Goal: Transaction & Acquisition: Book appointment/travel/reservation

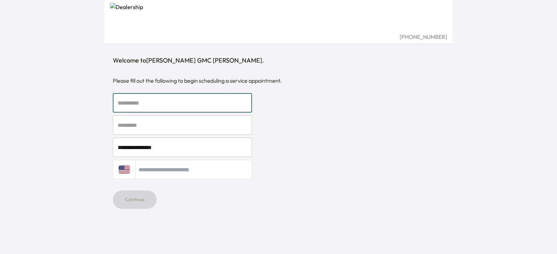
click at [147, 104] on input "text" at bounding box center [182, 102] width 139 height 19
type input "****"
click at [153, 130] on input "text" at bounding box center [182, 124] width 139 height 19
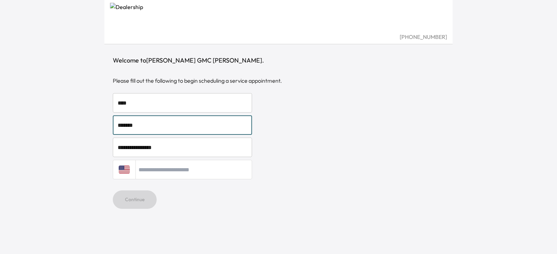
type input "*******"
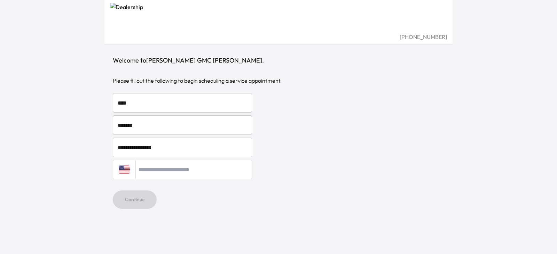
drag, startPoint x: 180, startPoint y: 169, endPoint x: 183, endPoint y: 170, distance: 3.6
click at [181, 169] on input "tel" at bounding box center [193, 169] width 117 height 19
type input "**********"
click at [130, 200] on button "Continue" at bounding box center [135, 200] width 44 height 18
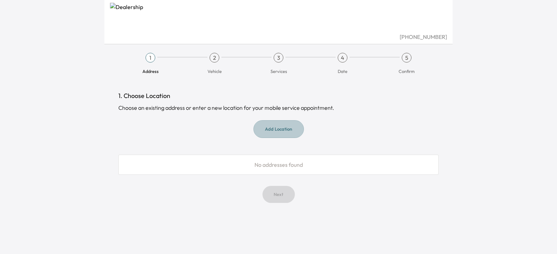
click at [279, 127] on button "Add Location" at bounding box center [278, 129] width 50 height 18
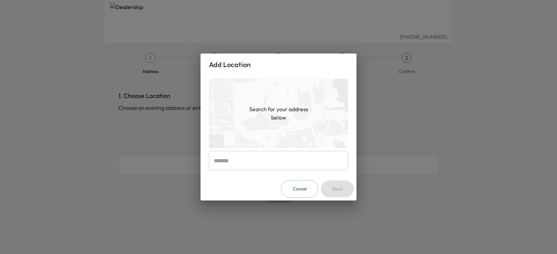
click at [270, 162] on input "text" at bounding box center [278, 160] width 139 height 19
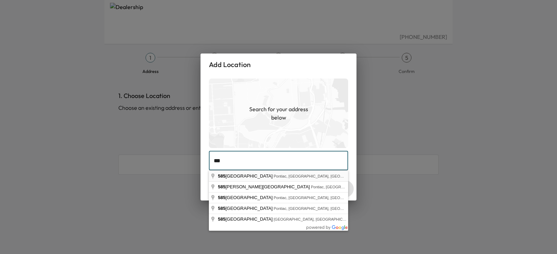
type input "**********"
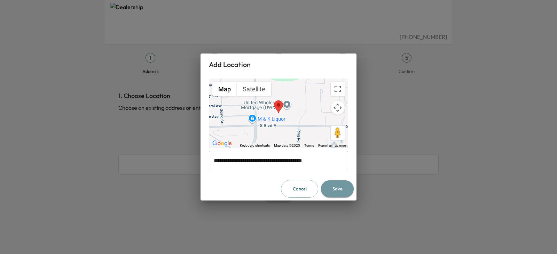
click at [331, 189] on button "Save" at bounding box center [337, 189] width 33 height 17
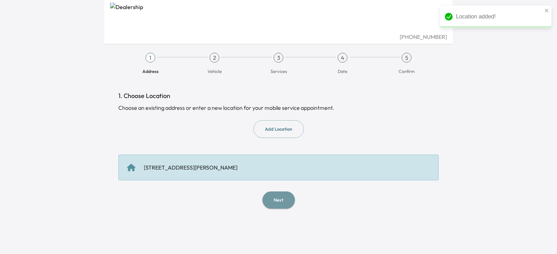
click at [286, 199] on button "Next" at bounding box center [278, 200] width 32 height 17
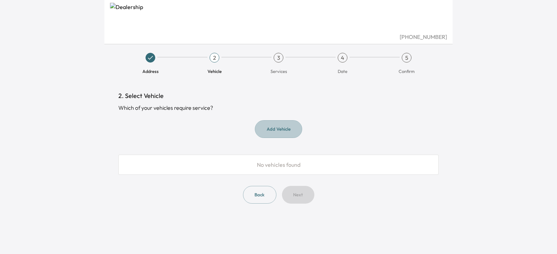
click at [275, 131] on button "Add Vehicle" at bounding box center [278, 129] width 47 height 18
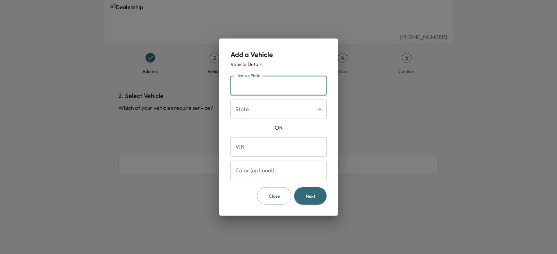
click at [259, 85] on input "License Plate" at bounding box center [278, 85] width 96 height 19
type input "*******"
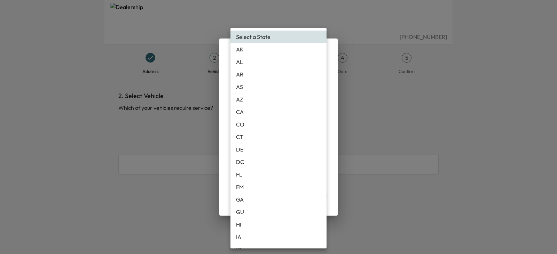
click at [279, 114] on body "[PHONE_NUMBER] Address 2 Vehicle 3 Services 4 Date 5 Confirm 2. Select Vehicle …" at bounding box center [278, 127] width 557 height 254
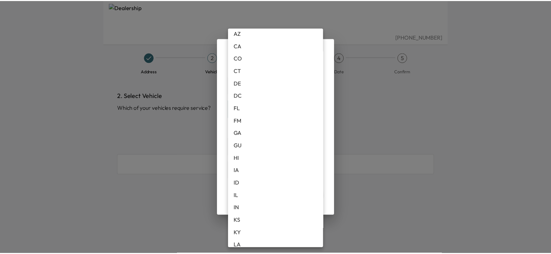
scroll to position [139, 0]
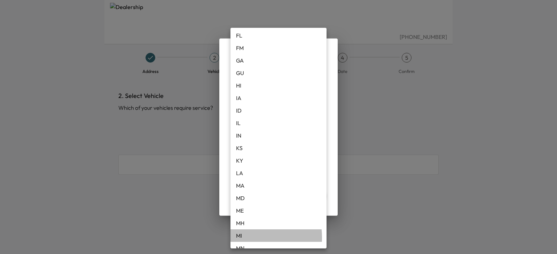
click at [245, 238] on li "MI" at bounding box center [278, 236] width 96 height 13
type input "**"
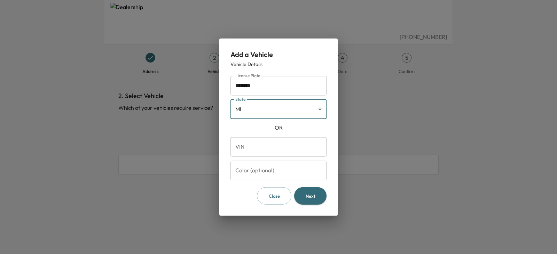
click at [310, 197] on button "Next" at bounding box center [310, 196] width 32 height 18
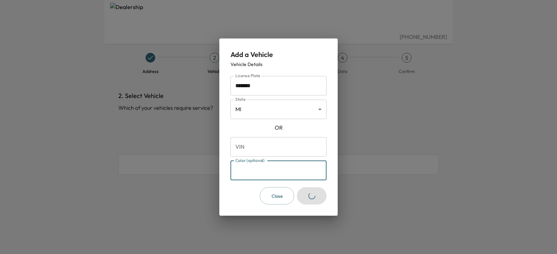
click at [290, 174] on input "Color (optional)" at bounding box center [278, 170] width 96 height 19
type input "*****"
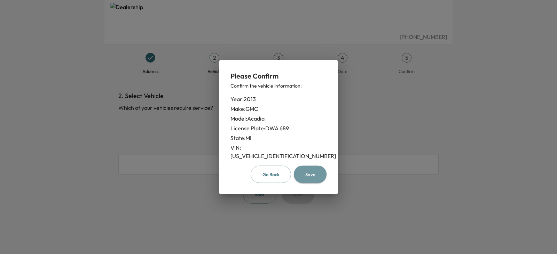
click at [312, 171] on button "Save" at bounding box center [310, 175] width 33 height 18
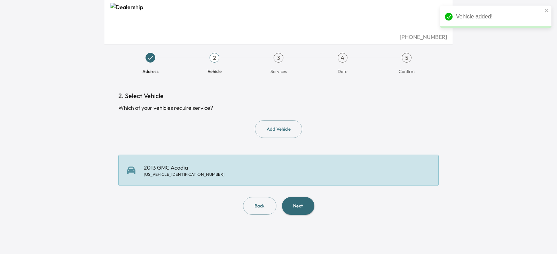
click at [301, 206] on button "Next" at bounding box center [298, 206] width 32 height 18
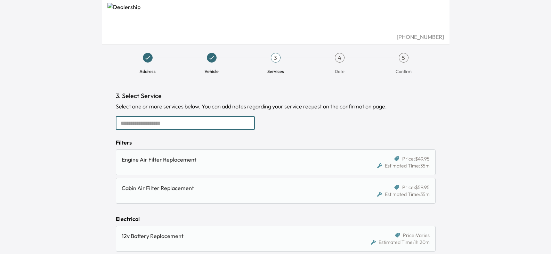
click at [203, 122] on input "text" at bounding box center [185, 123] width 139 height 14
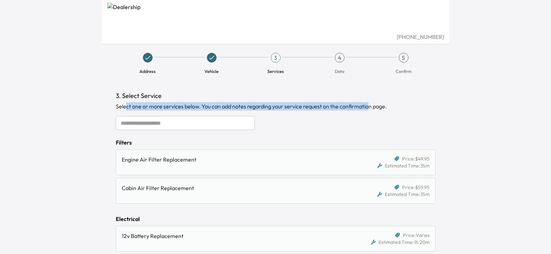
drag, startPoint x: 128, startPoint y: 108, endPoint x: 368, endPoint y: 109, distance: 240.7
click at [368, 109] on div "Select one or more services below. You can add notes regarding your service req…" at bounding box center [276, 106] width 320 height 8
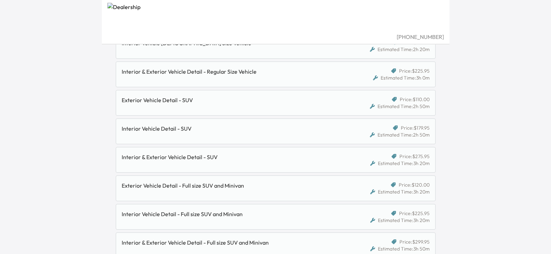
scroll to position [269, 0]
drag, startPoint x: 388, startPoint y: 158, endPoint x: 378, endPoint y: 160, distance: 10.7
click at [378, 160] on div "Estimated Time: 3h 20m" at bounding box center [399, 163] width 59 height 7
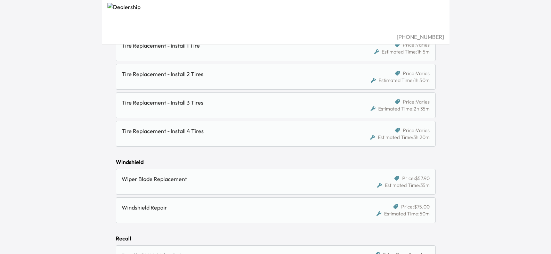
scroll to position [791, 0]
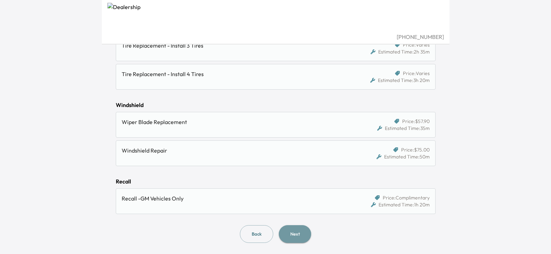
click at [298, 242] on button "Next" at bounding box center [295, 234] width 32 height 18
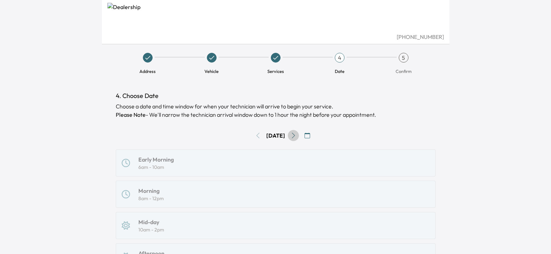
click at [296, 136] on icon "Go to next day" at bounding box center [294, 136] width 6 height 6
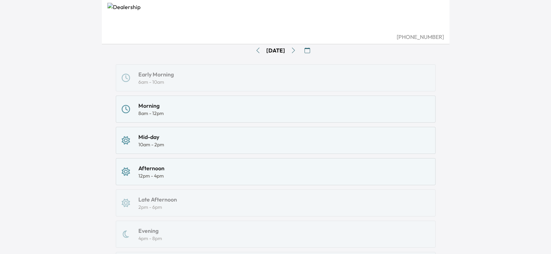
scroll to position [70, 0]
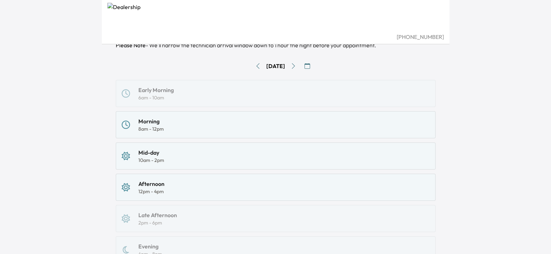
click at [163, 125] on div "Morning" at bounding box center [150, 121] width 25 height 8
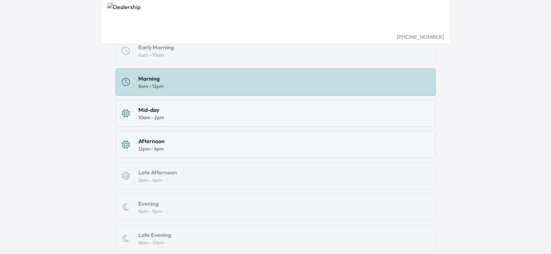
scroll to position [100, 0]
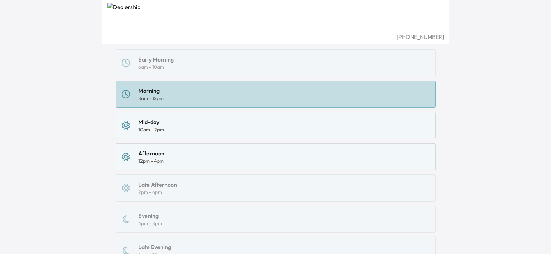
click at [169, 157] on div "Afternoon 12pm - 4pm" at bounding box center [276, 156] width 308 height 15
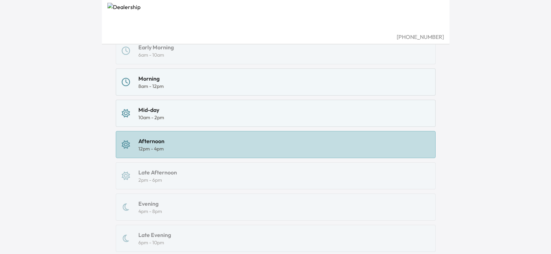
scroll to position [170, 0]
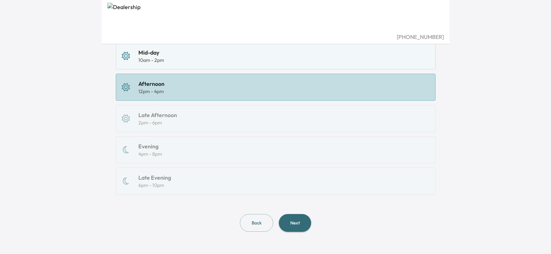
click at [305, 220] on button "Next" at bounding box center [295, 223] width 32 height 18
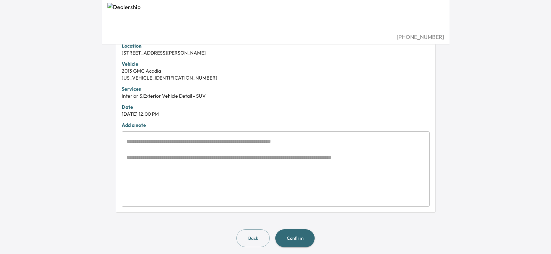
scroll to position [187, 0]
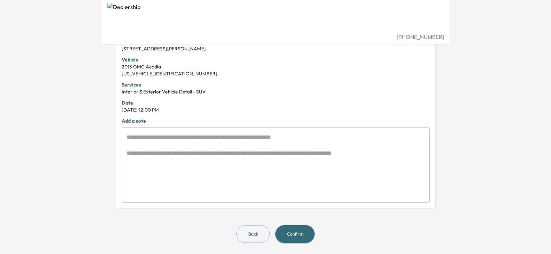
click at [251, 236] on button "Back" at bounding box center [253, 234] width 33 height 18
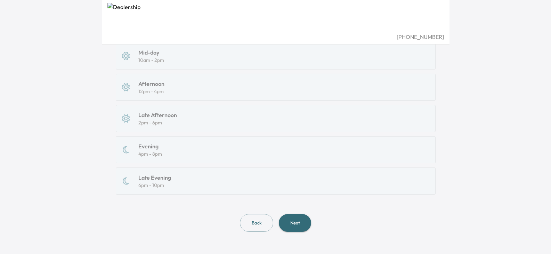
scroll to position [170, 0]
click at [256, 222] on button "Back" at bounding box center [256, 223] width 33 height 18
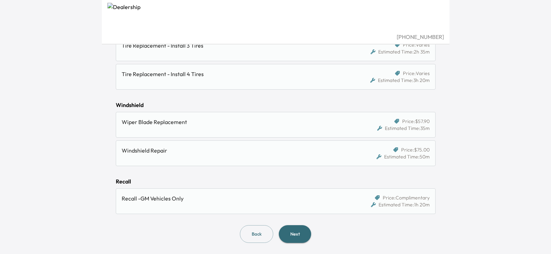
click at [292, 233] on button "Next" at bounding box center [295, 234] width 32 height 18
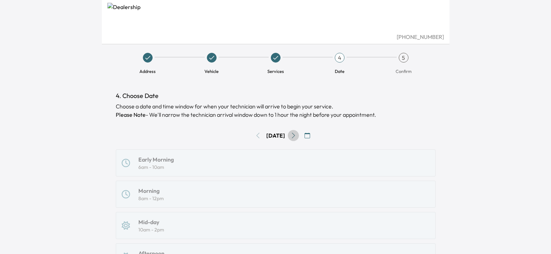
click at [296, 137] on icon "Go to next day" at bounding box center [294, 136] width 6 height 6
click at [296, 136] on icon "Go to next day" at bounding box center [294, 136] width 6 height 6
click at [295, 136] on icon "Go to next day" at bounding box center [294, 136] width 6 height 6
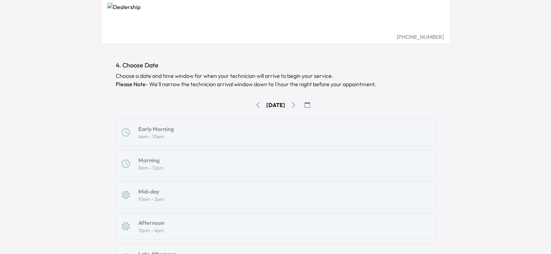
click at [296, 106] on icon "Go to next day" at bounding box center [294, 105] width 6 height 6
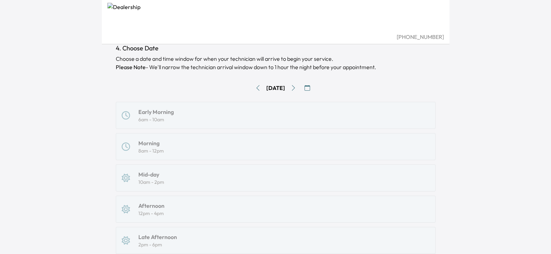
scroll to position [31, 0]
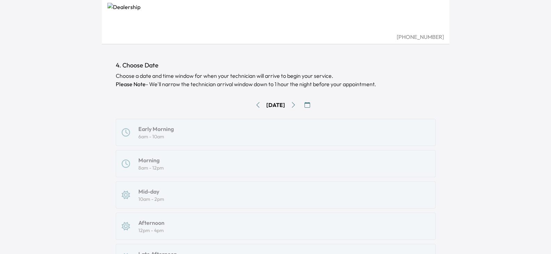
click at [296, 105] on icon "Go to next day" at bounding box center [294, 105] width 6 height 6
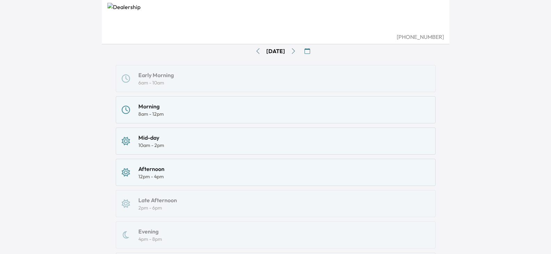
scroll to position [65, 0]
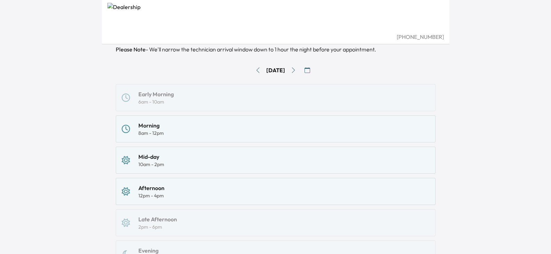
click at [255, 70] on icon "Go to previous day" at bounding box center [258, 70] width 6 height 6
click at [255, 71] on icon "Go to previous day" at bounding box center [258, 70] width 6 height 6
click at [296, 72] on icon "Go to next day" at bounding box center [294, 70] width 6 height 6
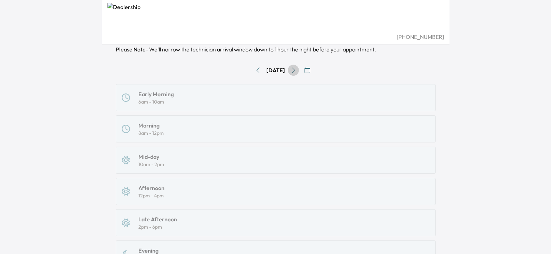
click at [296, 72] on icon "Go to next day" at bounding box center [294, 70] width 6 height 6
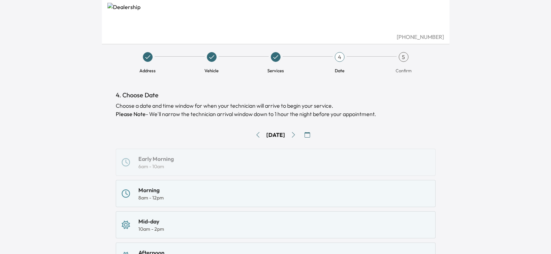
scroll to position [0, 0]
click at [257, 134] on icon "Go to previous day" at bounding box center [258, 136] width 6 height 6
click at [257, 134] on button "Go to previous day" at bounding box center [258, 135] width 11 height 11
click at [257, 134] on icon "Go to previous day" at bounding box center [258, 136] width 6 height 6
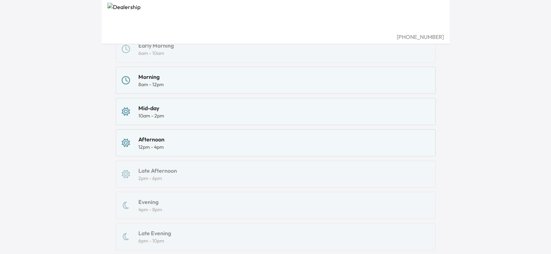
scroll to position [100, 0]
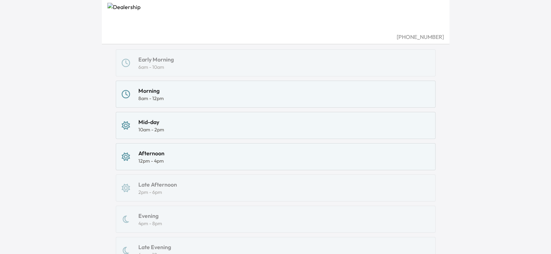
click at [156, 156] on div "Afternoon" at bounding box center [151, 153] width 26 height 8
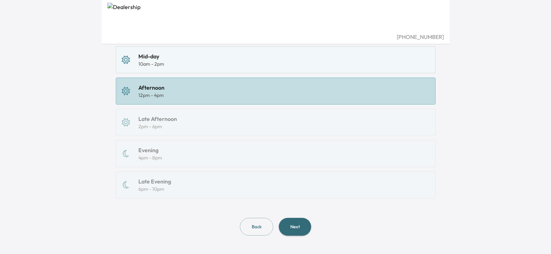
scroll to position [170, 0]
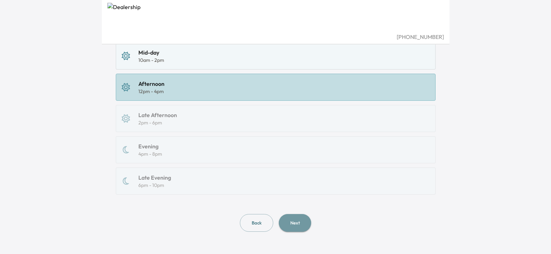
click at [299, 220] on button "Next" at bounding box center [295, 223] width 32 height 18
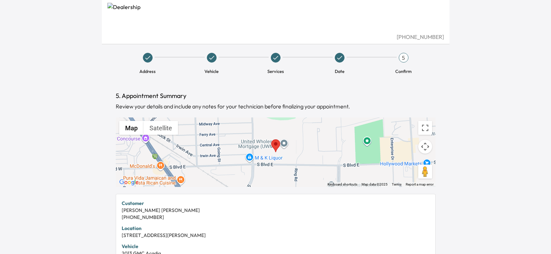
click at [295, 153] on div at bounding box center [276, 153] width 320 height 70
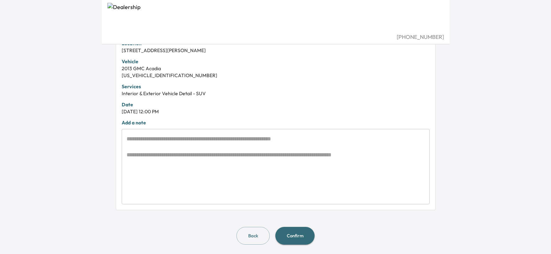
scroll to position [187, 0]
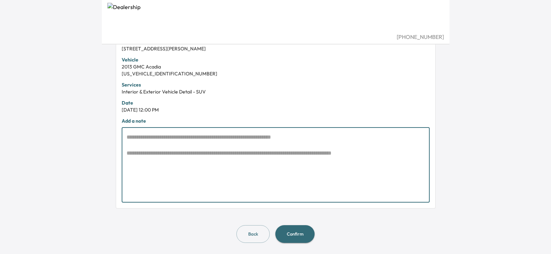
click at [141, 138] on textarea at bounding box center [276, 165] width 298 height 64
drag, startPoint x: 191, startPoint y: 139, endPoint x: 273, endPoint y: 135, distance: 82.2
click at [273, 135] on textarea at bounding box center [276, 165] width 298 height 64
drag, startPoint x: 141, startPoint y: 155, endPoint x: 175, endPoint y: 157, distance: 33.8
click at [187, 155] on textarea at bounding box center [276, 165] width 298 height 64
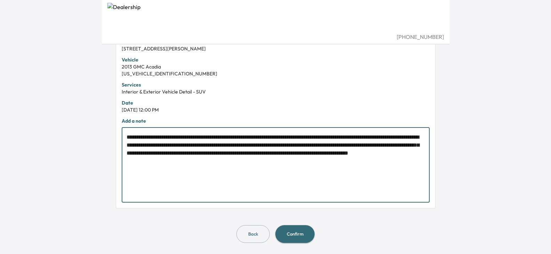
drag, startPoint x: 158, startPoint y: 139, endPoint x: 126, endPoint y: 139, distance: 32.3
click at [126, 139] on div "**********" at bounding box center [276, 164] width 308 height 75
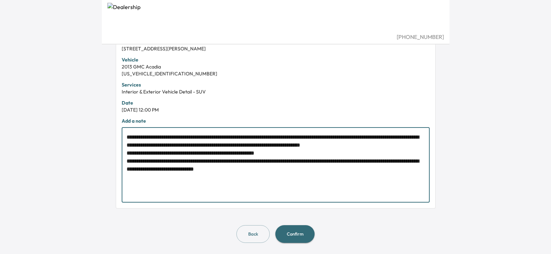
click at [176, 154] on textarea "**********" at bounding box center [276, 165] width 298 height 64
click at [162, 153] on textarea "**********" at bounding box center [276, 165] width 298 height 64
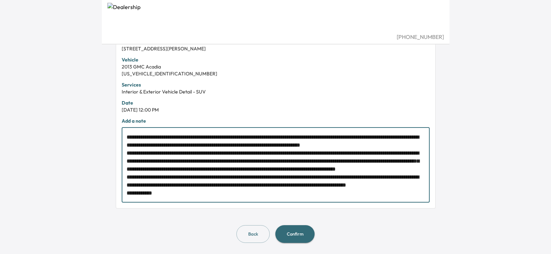
scroll to position [0, 0]
click at [127, 140] on textarea "**********" at bounding box center [276, 165] width 298 height 64
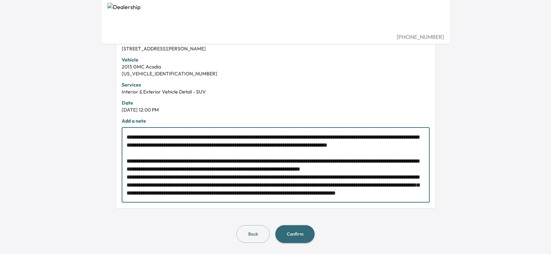
click at [141, 161] on textarea at bounding box center [276, 165] width 298 height 64
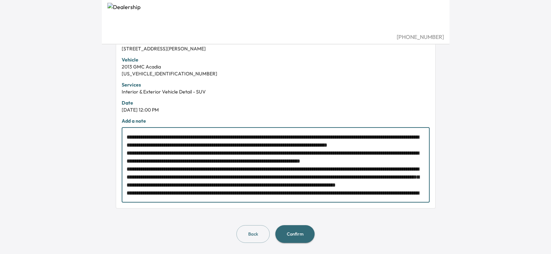
click at [141, 162] on textarea at bounding box center [276, 165] width 298 height 64
drag, startPoint x: 139, startPoint y: 155, endPoint x: 181, endPoint y: 147, distance: 42.9
click at [143, 154] on textarea at bounding box center [276, 165] width 298 height 64
click at [300, 194] on textarea at bounding box center [276, 165] width 298 height 64
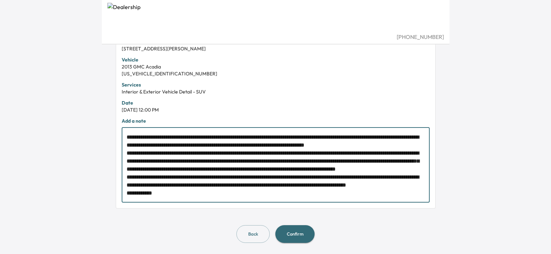
scroll to position [32, 0]
click at [381, 187] on textarea at bounding box center [276, 165] width 298 height 64
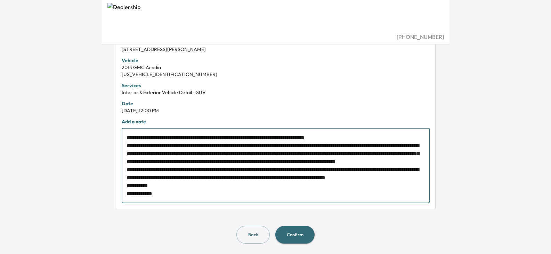
scroll to position [187, 0]
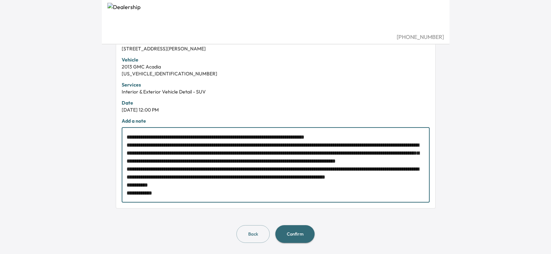
type textarea "**********"
click at [305, 232] on button "Confirm" at bounding box center [294, 234] width 39 height 18
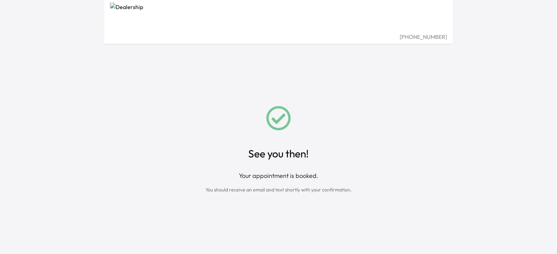
click at [368, 117] on div "See you then! Your appointment is booked. You should receive an email and text …" at bounding box center [278, 150] width 331 height 210
click at [139, 20] on img at bounding box center [278, 18] width 337 height 30
click at [151, 19] on img at bounding box center [278, 18] width 337 height 30
